Goal: Check status

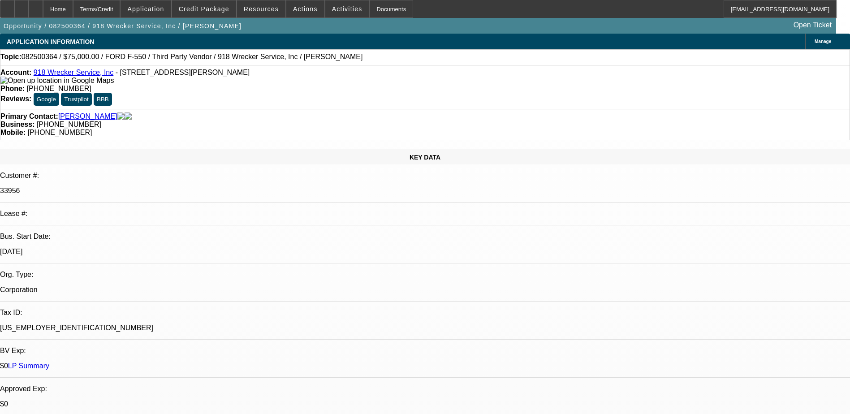
select select "0"
select select "6"
select select "0"
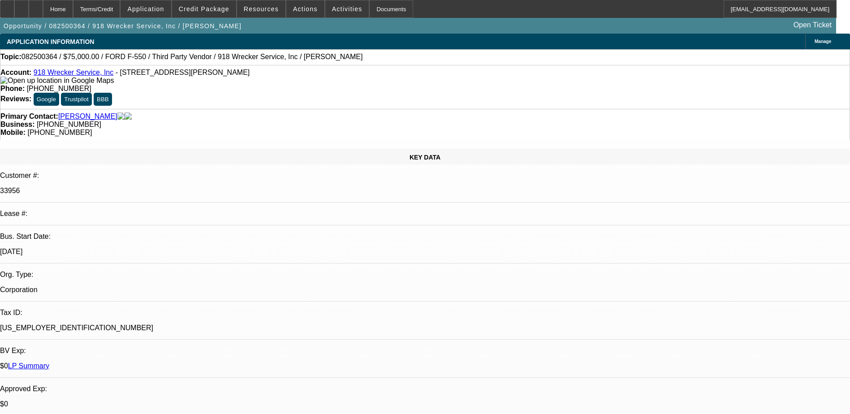
select select "0"
select select "6"
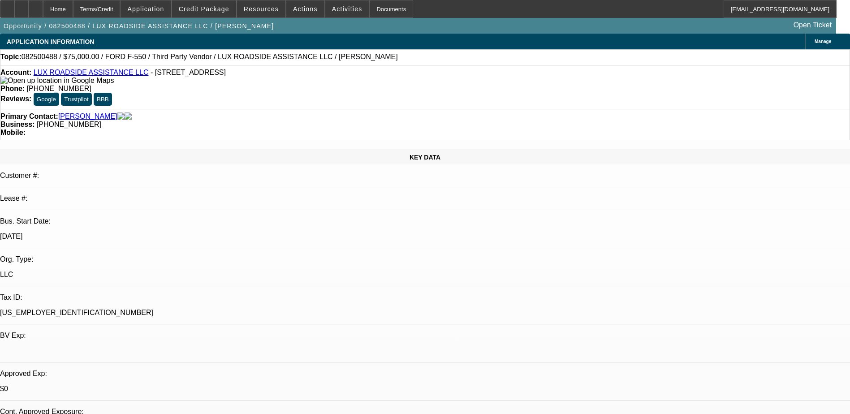
select select "0"
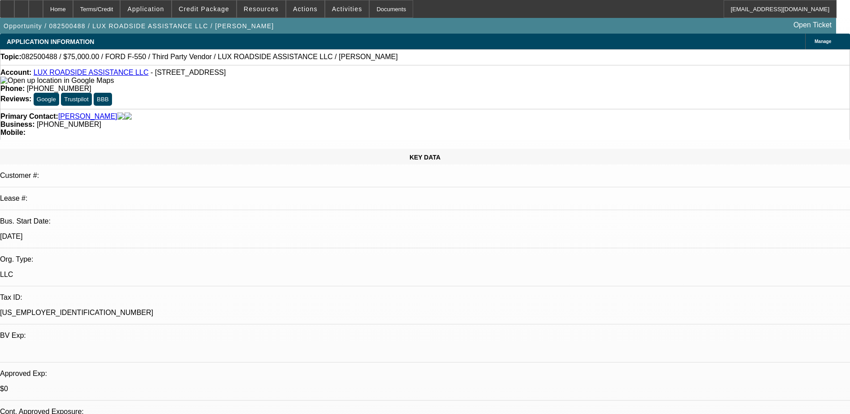
select select "0"
select select "1"
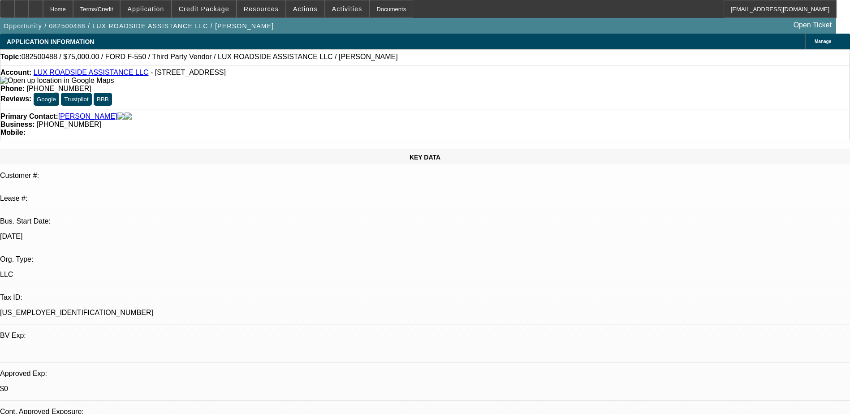
select select "1"
select select "6"
select select "1"
select select "6"
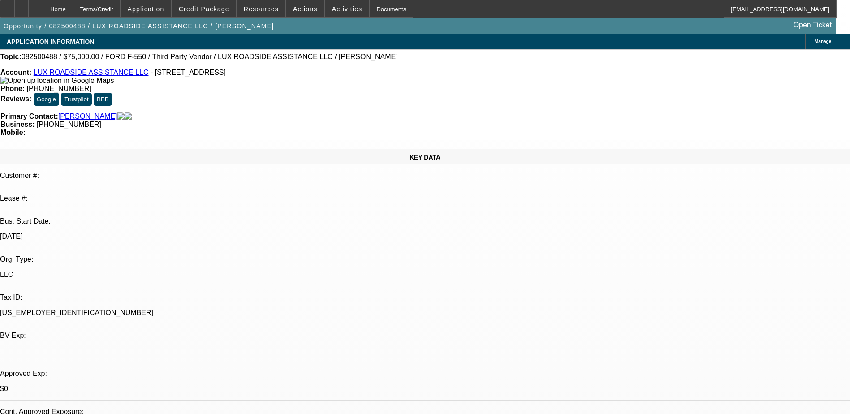
select select "1"
select select "6"
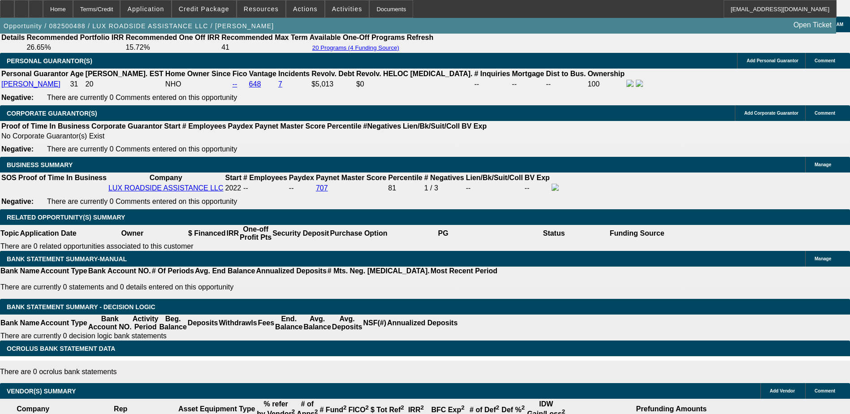
scroll to position [1300, 0]
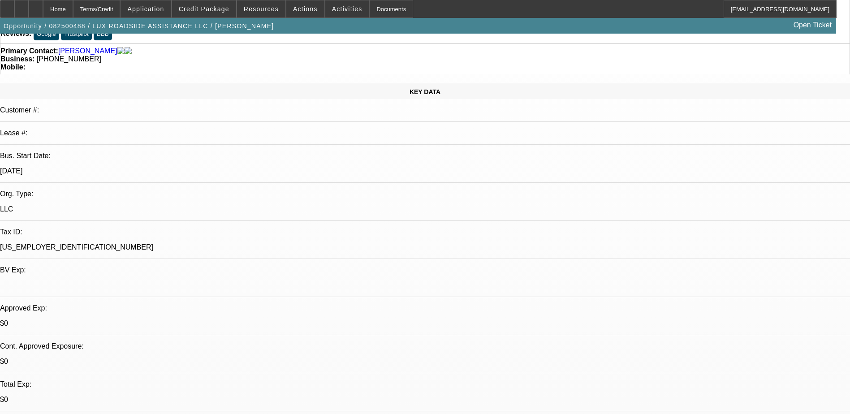
scroll to position [0, 0]
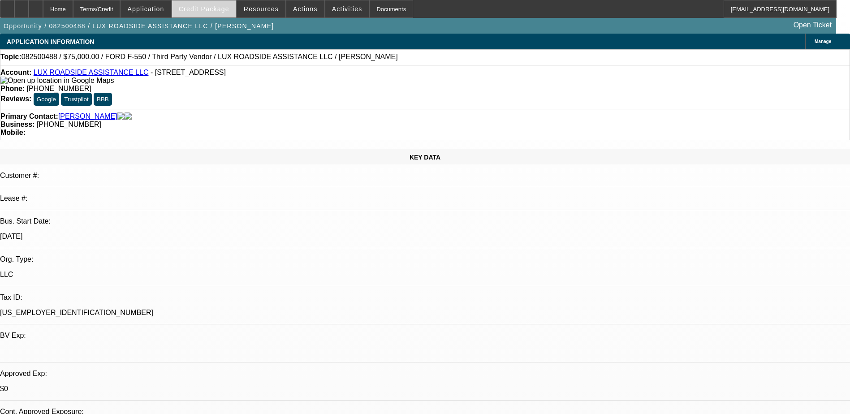
click at [214, 10] on span "Credit Package" at bounding box center [204, 8] width 51 height 7
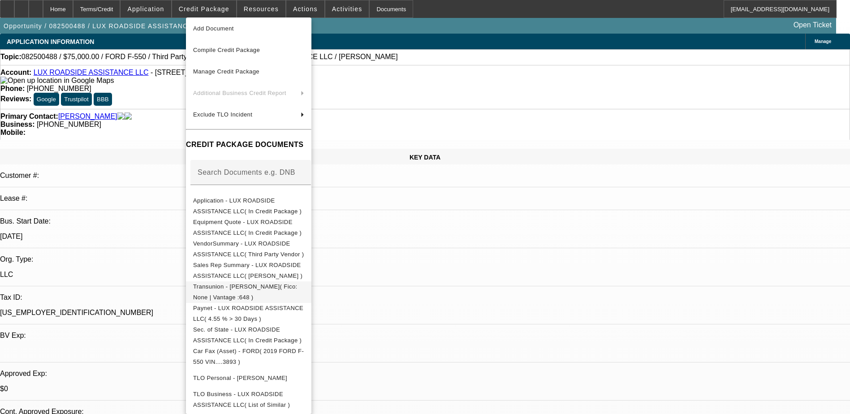
scroll to position [50, 0]
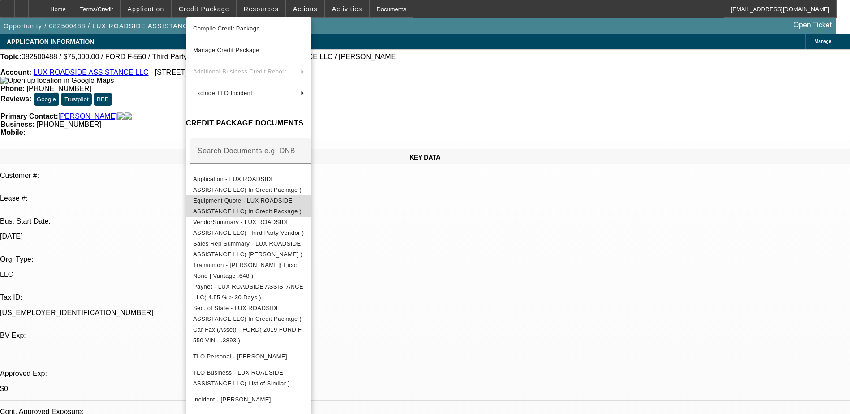
click at [275, 197] on span "Equipment Quote - LUX ROADSIDE ASSISTANCE LLC( In Credit Package )" at bounding box center [247, 205] width 108 height 17
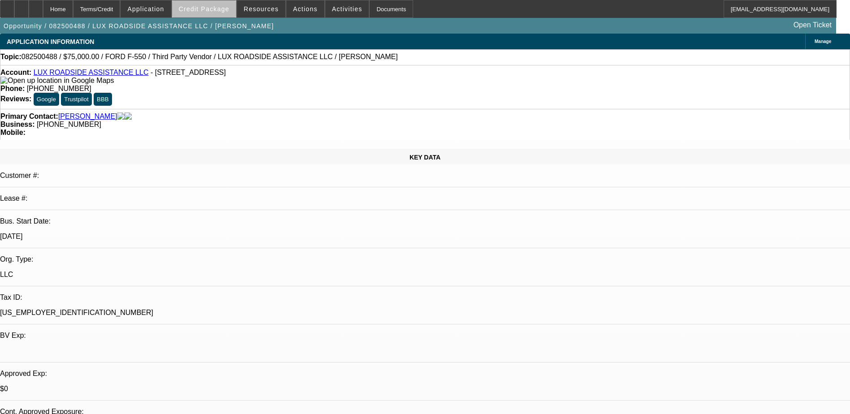
click at [221, 13] on span at bounding box center [204, 9] width 64 height 22
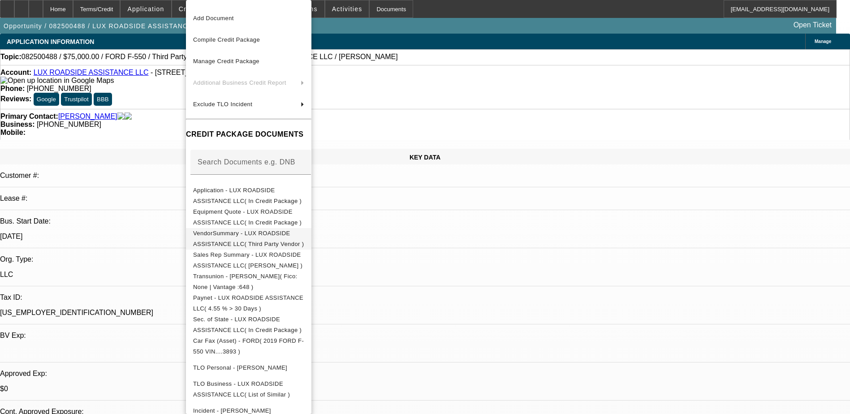
scroll to position [32, 0]
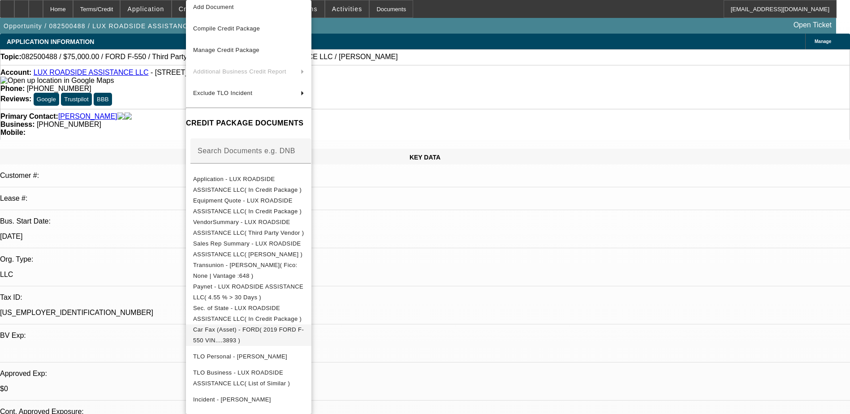
click at [272, 333] on span "Car Fax (Asset) - FORD( 2019 FORD F-550 VIN....3893 )" at bounding box center [248, 335] width 111 height 22
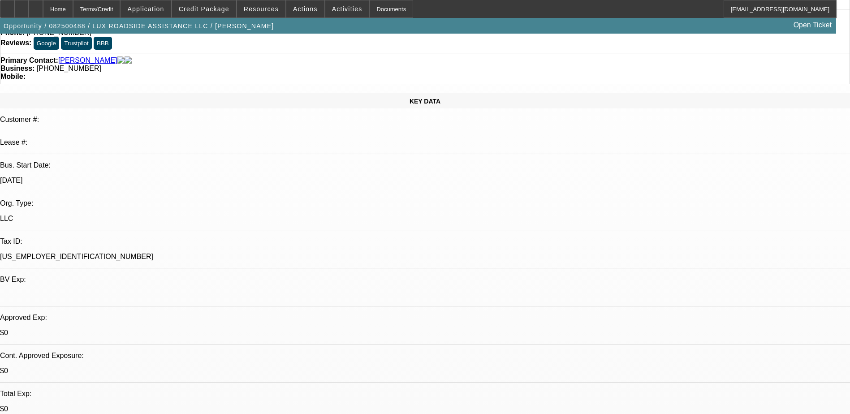
scroll to position [0, 0]
